Goal: Contribute content: Contribute content

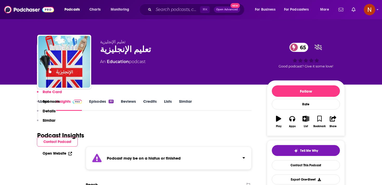
scroll to position [343, 0]
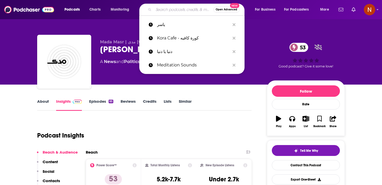
click at [197, 9] on input "Search podcasts, credits, & more..." at bounding box center [183, 9] width 60 height 8
paste input "من زكاها - تطوير الذات"
type input "من زكاها - تطوير الذات"
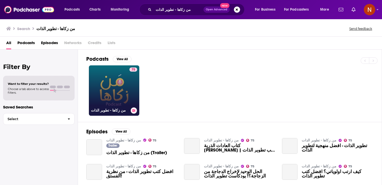
click at [128, 93] on link "75 من زكاها - تطوير الذات" at bounding box center [114, 90] width 50 height 50
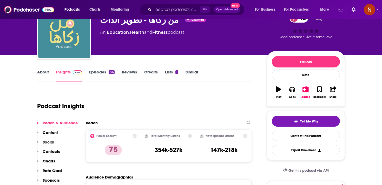
scroll to position [11, 0]
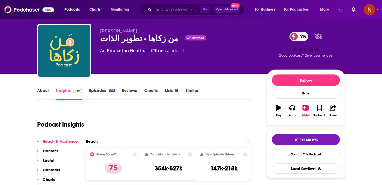
click at [166, 9] on input "Search podcasts, credits, & more..." at bounding box center [176, 9] width 46 height 8
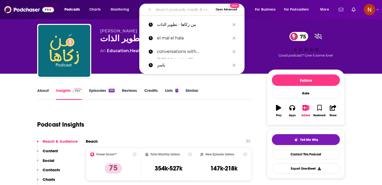
paste input "Tatleh - تطلي"
type input "Tatleh - تطلي"
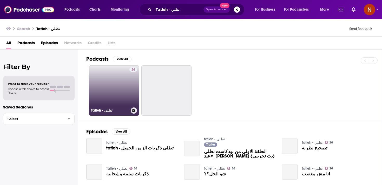
click at [121, 79] on link "26 Tatleh - تطلي" at bounding box center [114, 90] width 50 height 50
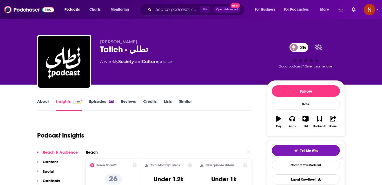
click at [122, 49] on div "Tatleh - تطلي 26" at bounding box center [179, 49] width 158 height 10
copy div "Tatleh - تطلي 26"
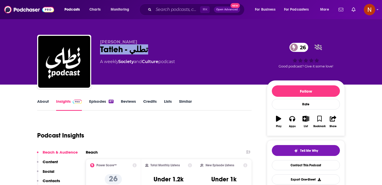
click at [93, 100] on link "Episodes 87" at bounding box center [101, 105] width 24 height 12
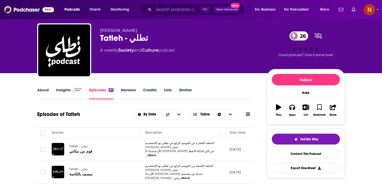
scroll to position [5, 0]
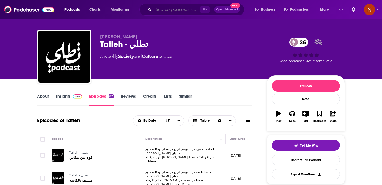
click at [179, 11] on input "Search podcasts, credits, & more..." at bounding box center [176, 9] width 46 height 8
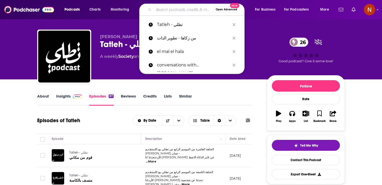
paste input "شوط"
type input "شوط"
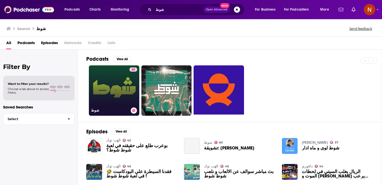
click at [116, 96] on link "60 شوط" at bounding box center [114, 90] width 50 height 50
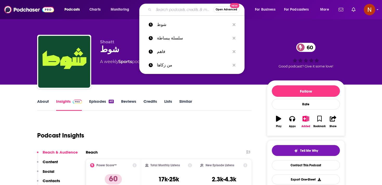
click at [178, 8] on input "Search podcasts, credits, & more..." at bounding box center [183, 9] width 60 height 8
paste input "Lisan Arabi لسان عربي"
type input "Lisan Arabi لسان عربي"
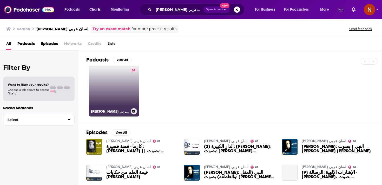
click at [103, 96] on link "61 Lisan Arabi لسان عربي" at bounding box center [114, 91] width 50 height 50
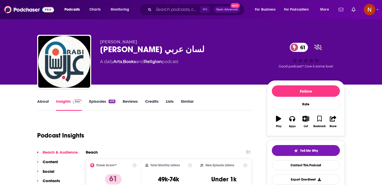
click at [157, 52] on div "Lisan Arabi لسان عربي 61" at bounding box center [179, 49] width 158 height 10
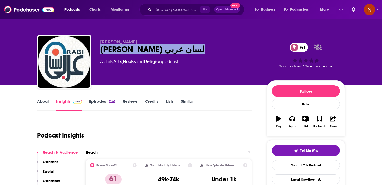
click at [157, 52] on div "Lisan Arabi لسان عربي 61" at bounding box center [179, 49] width 158 height 10
copy div "Lisan Arabi لسان عربي 61"
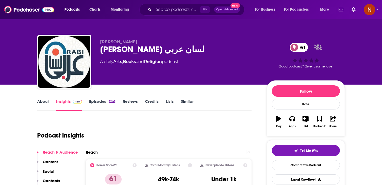
click at [103, 43] on span "Nizar Taha Hajj Ahmad" at bounding box center [118, 41] width 37 height 5
copy p "Nizar Taha Hajj Ahmad"
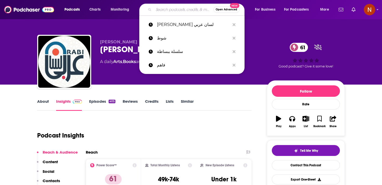
click at [171, 12] on input "Search podcasts, credits, & more..." at bounding box center [183, 9] width 60 height 8
paste input "ضد مجهول"
type input "ضد مجهول"
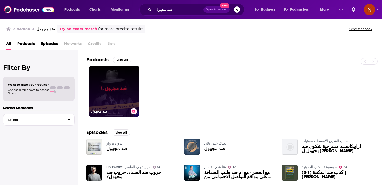
click at [115, 84] on link "ضد مجهول" at bounding box center [114, 91] width 50 height 50
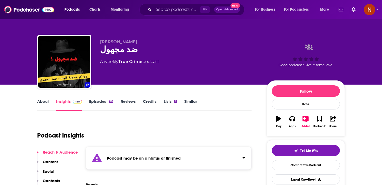
click at [118, 49] on div "ضد مجهول" at bounding box center [179, 49] width 158 height 10
copy div "ضد مجهول"
click at [103, 44] on span "Abdeulaziz" at bounding box center [118, 41] width 37 height 5
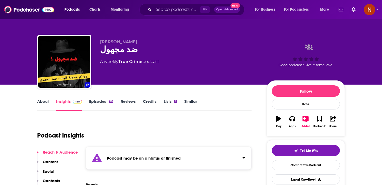
click at [104, 43] on span "Abdeulaziz" at bounding box center [118, 41] width 37 height 5
copy p "Abdeulaziz"
click at [112, 51] on div "ضد مجهول" at bounding box center [179, 49] width 158 height 10
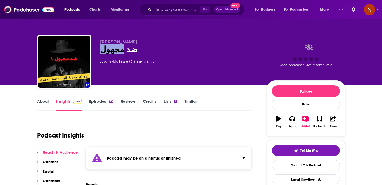
click at [112, 51] on div "ضد مجهول" at bounding box center [179, 49] width 158 height 10
copy div "ضد مجهول"
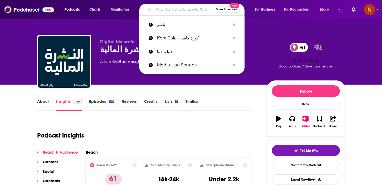
type input "من زكاها"
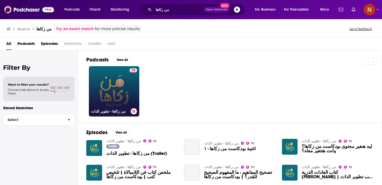
click at [103, 98] on link "75 من زكاها - تطوير الذات" at bounding box center [114, 91] width 50 height 50
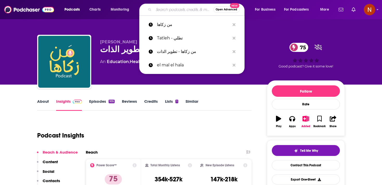
click at [185, 9] on input "Search podcasts, credits, & more..." at bounding box center [183, 9] width 60 height 8
paste input "فاهم"
type input "فاهم"
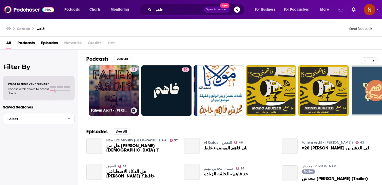
click at [111, 77] on link "42 Fahem Asdi? - فاهم قصدي؟" at bounding box center [114, 90] width 50 height 50
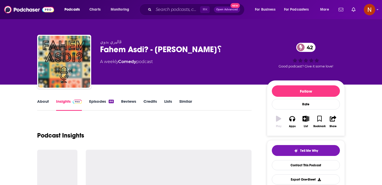
click at [111, 77] on div "ڤاليري بدوي Fahem Asdi? - فاهم قصدي؟ 42 A weekly Comedy podcast" at bounding box center [179, 60] width 158 height 42
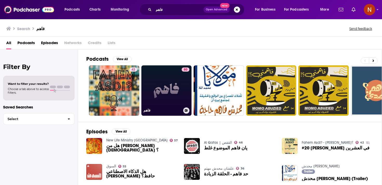
click at [169, 92] on link "80 فاهم" at bounding box center [166, 90] width 50 height 50
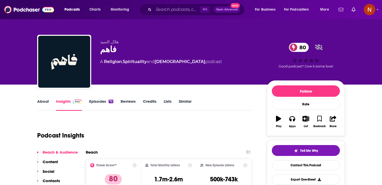
click at [164, 129] on div "Podcast Insights" at bounding box center [142, 132] width 210 height 26
click at [110, 48] on div "فاهم 80" at bounding box center [179, 49] width 158 height 10
click at [104, 50] on div "فاهم 80" at bounding box center [179, 49] width 158 height 10
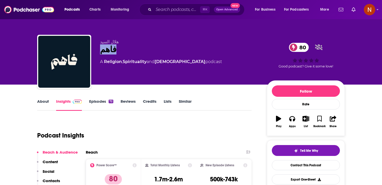
copy h2 "فاهم"
click at [161, 12] on input "Search podcasts, credits, & more..." at bounding box center [176, 9] width 46 height 8
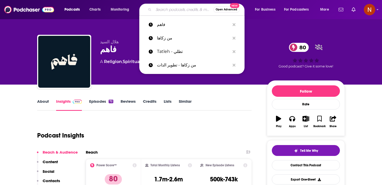
paste input "اسألوا"
type input "اسألوا"
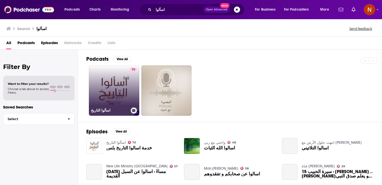
click at [116, 95] on link "70 اسألوا التاريخ" at bounding box center [114, 90] width 50 height 50
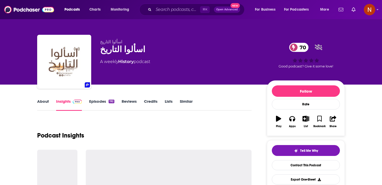
click at [116, 53] on div "اسألوا التاريخ 70" at bounding box center [179, 49] width 158 height 10
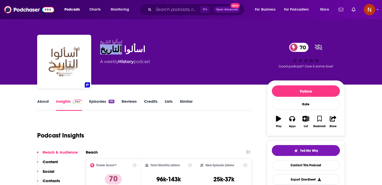
click at [116, 53] on div "اسألوا التاريخ 70" at bounding box center [179, 49] width 158 height 10
copy div "اسألوا التاريخ 70"
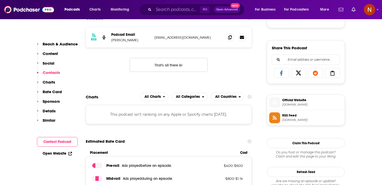
scroll to position [307, 0]
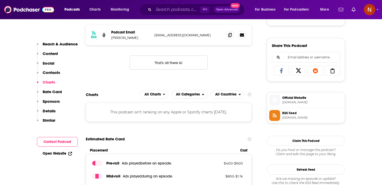
drag, startPoint x: 150, startPoint y: 39, endPoint x: 111, endPoint y: 39, distance: 39.5
click at [111, 39] on div "RSS Podcast Email Abdulrahman Alsowail askhistory11@gmail.com askhistory11@gmai…" at bounding box center [169, 35] width 166 height 20
copy p "Abdulrahman Alsowail"
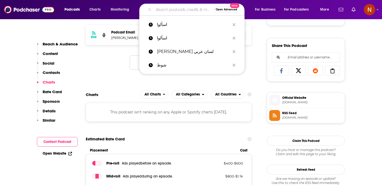
click at [162, 10] on input "Search podcasts, credits, & more..." at bounding box center [183, 9] width 60 height 8
paste input "معتدل"
type input "معتدل"
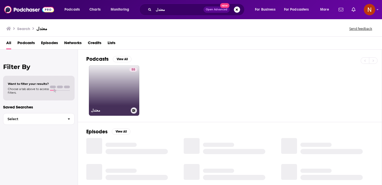
click at [117, 81] on link "55 معتدل" at bounding box center [114, 90] width 50 height 50
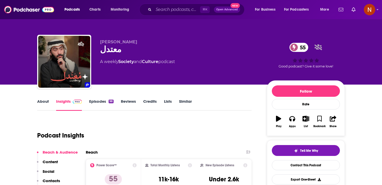
click at [109, 50] on div "معتدل 55" at bounding box center [179, 49] width 158 height 10
copy h2 "معتدل"
click at [164, 10] on input "Search podcasts, credits, & more..." at bounding box center [176, 9] width 46 height 8
paste input "وسق"
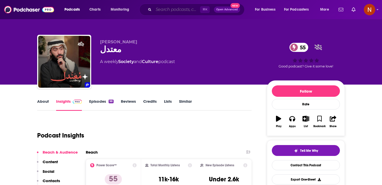
type input "وسق"
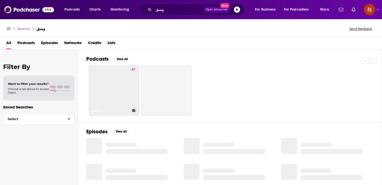
click at [121, 84] on link "47 وسق" at bounding box center [114, 90] width 50 height 50
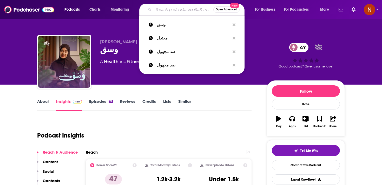
click at [164, 10] on input "Search podcasts, credits, & more..." at bounding box center [183, 9] width 60 height 8
paste input "أصيل"
type input "أصيل"
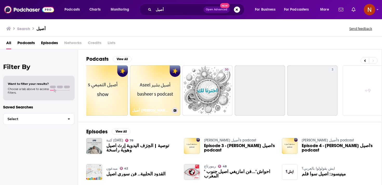
scroll to position [0, 181]
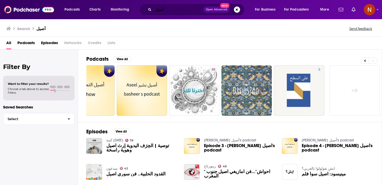
click at [166, 10] on input "أصيل" at bounding box center [178, 9] width 50 height 8
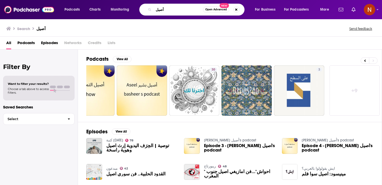
click at [166, 10] on input "أصيل" at bounding box center [177, 9] width 49 height 8
paste input "ؤال من غير جواب"
type input "سؤال من غير جواب"
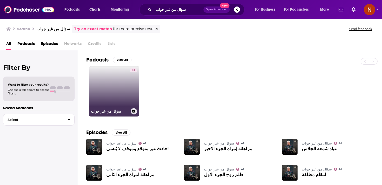
click at [116, 98] on link "41 سؤال من غير جواب" at bounding box center [114, 91] width 50 height 50
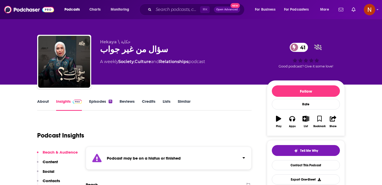
click at [121, 43] on span "Hekaya \ حكاية" at bounding box center [115, 41] width 30 height 5
click at [123, 52] on div "سؤال من غير جواب 41" at bounding box center [179, 49] width 158 height 10
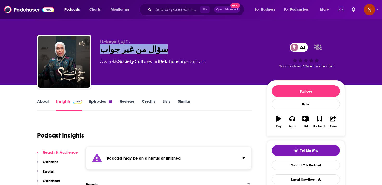
copy div "سؤال من غير جواب 41"
click at [168, 7] on input "Search podcasts, credits, & more..." at bounding box center [176, 9] width 46 height 8
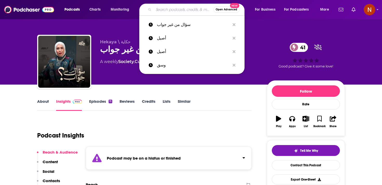
paste input "مغامرات إبن بطوطة"
type input "مغامرات إبن بطوطة"
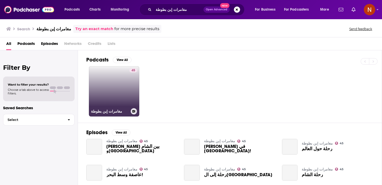
click at [127, 92] on link "45 مغامرات إبن بطوطة" at bounding box center [114, 91] width 50 height 50
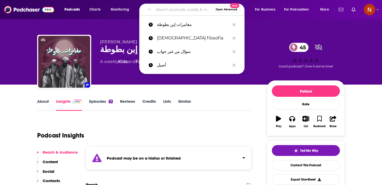
click at [162, 8] on input "Search podcasts, credits, & more..." at bounding box center [183, 9] width 60 height 8
paste input "نَفْس"
type input "نَفْس"
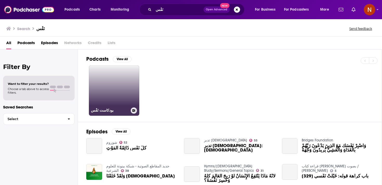
click at [126, 100] on link "بودكاست نَفْس" at bounding box center [114, 90] width 50 height 50
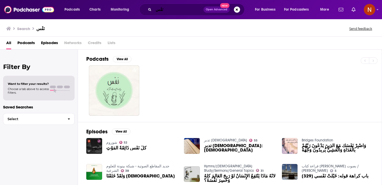
click at [160, 10] on input "نَفْس" at bounding box center [178, 9] width 50 height 8
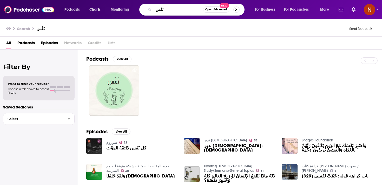
click at [160, 10] on input "نَفْس" at bounding box center [177, 9] width 49 height 8
paste input "سؤال من غير جواب"
type input "سؤال من غير جواب"
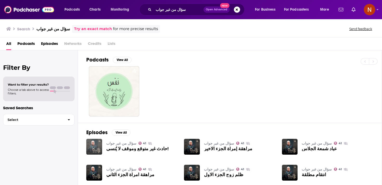
click at [98, 145] on img "حادث غير متوقع وموقف لا يُنسى!" at bounding box center [94, 147] width 16 height 16
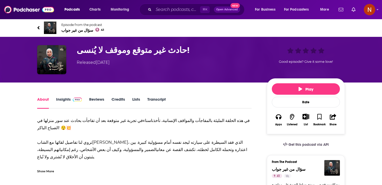
click at [76, 31] on span "سؤال من غير جواب 41" at bounding box center [82, 30] width 43 height 5
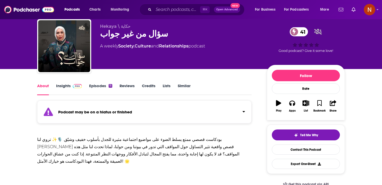
scroll to position [3, 0]
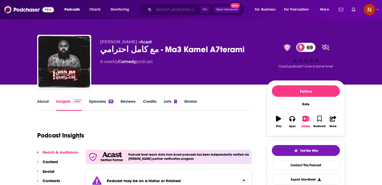
click at [171, 10] on input "Search podcasts, credits, & more..." at bounding box center [176, 9] width 46 height 8
paste input "فاهم"
type input "فاهم"
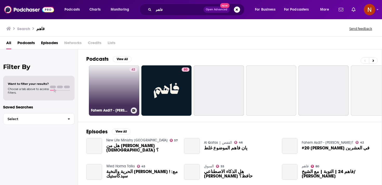
click at [112, 81] on link "42 Fahem Asdi? - فاهم قصدي؟" at bounding box center [114, 90] width 50 height 50
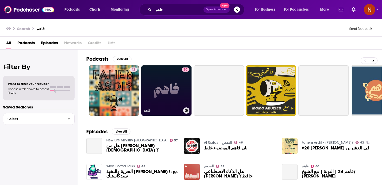
click at [159, 89] on link "80 فاهم" at bounding box center [166, 90] width 50 height 50
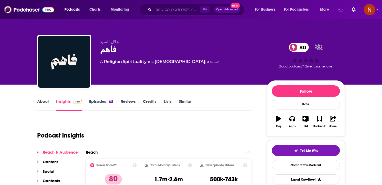
click at [186, 11] on input "Search podcasts, credits, & more..." at bounding box center [176, 9] width 46 height 8
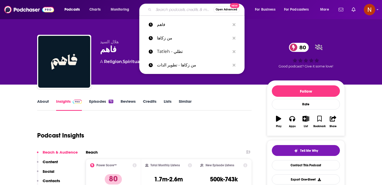
paste input "سلسلة ببساطة"
type input "سلسلة ببساطة"
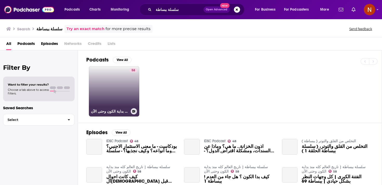
click at [117, 89] on link "58 سلسلة ببساطة | تاريخ العالم كله منذ بداية الكون وحتى الآن" at bounding box center [114, 91] width 50 height 50
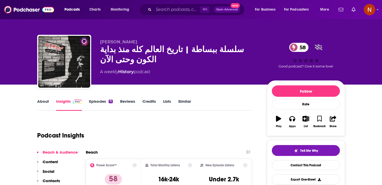
click at [146, 53] on div "سلسلة ببساطة | تاريخ العالم كله منذ بداية الكون وحتى الآن 58" at bounding box center [179, 54] width 158 height 20
click at [202, 49] on div "سلسلة ببساطة | تاريخ العالم كله منذ بداية الكون وحتى الآن 58" at bounding box center [179, 54] width 158 height 20
drag, startPoint x: 204, startPoint y: 49, endPoint x: 248, endPoint y: 50, distance: 44.4
click at [248, 50] on div "سلسلة ببساطة | تاريخ العالم كله منذ بداية الكون وحتى الآن 58" at bounding box center [179, 54] width 158 height 20
copy h2 "سلسلة ببساطة"
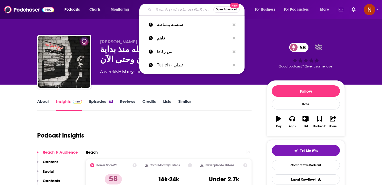
click at [157, 8] on input "Search podcasts, credits, & more..." at bounding box center [183, 9] width 60 height 8
paste input "اسألوا"
type input "اسألوا"
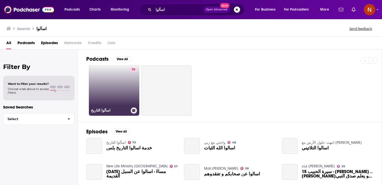
click at [124, 86] on link "70 اسألوا التاريخ" at bounding box center [114, 90] width 50 height 50
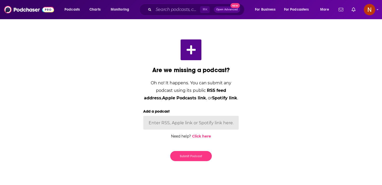
click at [173, 127] on input "Add a podcast" at bounding box center [191, 123] width 96 height 14
paste input "[URL][DOMAIN_NAME]"
type input "[URL][DOMAIN_NAME]"
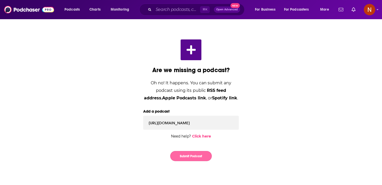
click at [200, 157] on button "Submit Podcast" at bounding box center [191, 156] width 42 height 10
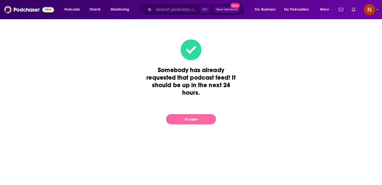
click at [202, 121] on button "Try again" at bounding box center [191, 119] width 50 height 10
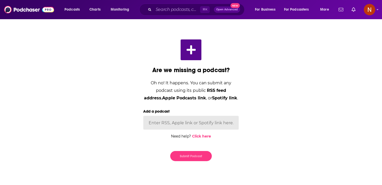
click at [195, 123] on input "Add a podcast" at bounding box center [191, 123] width 96 height 14
paste input "[URL][DOMAIN_NAME]"
type input "[URL][DOMAIN_NAME]"
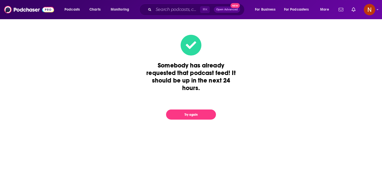
scroll to position [0, 0]
